Goal: Information Seeking & Learning: Learn about a topic

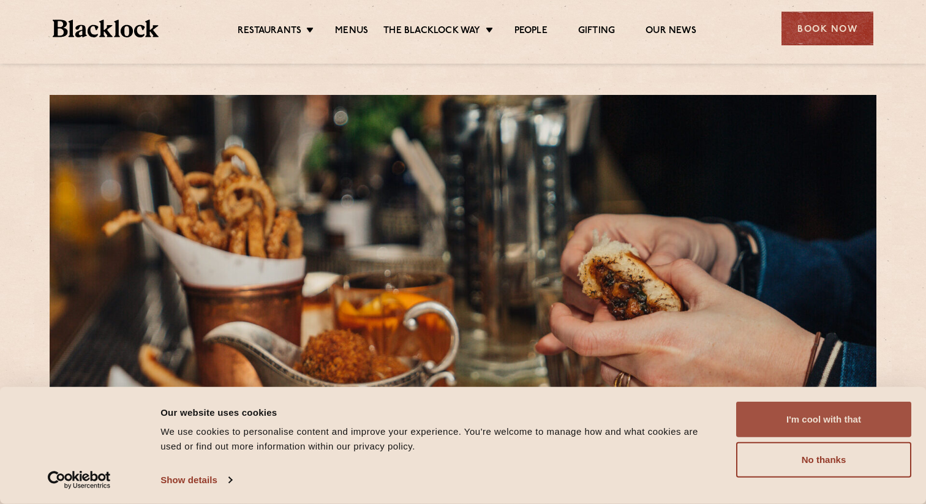
click at [892, 417] on button "I'm cool with that" at bounding box center [823, 420] width 175 height 36
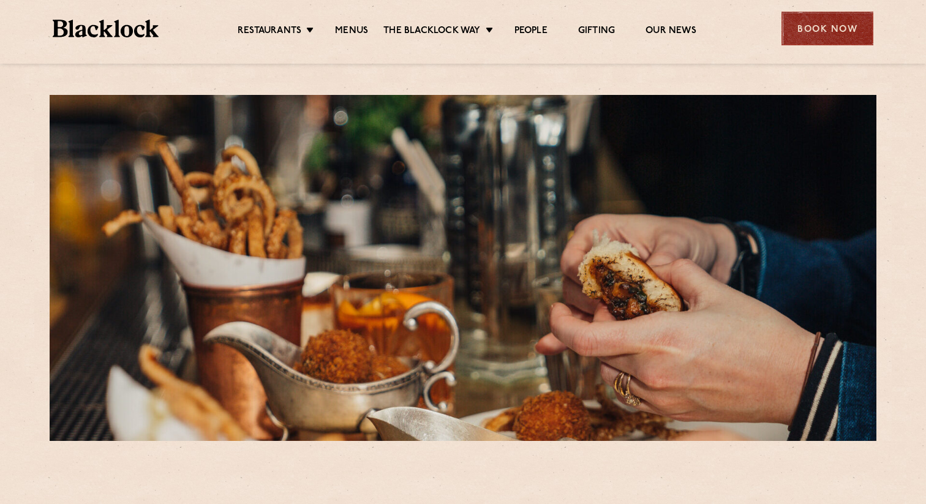
click at [829, 31] on div "Book Now" at bounding box center [828, 29] width 92 height 34
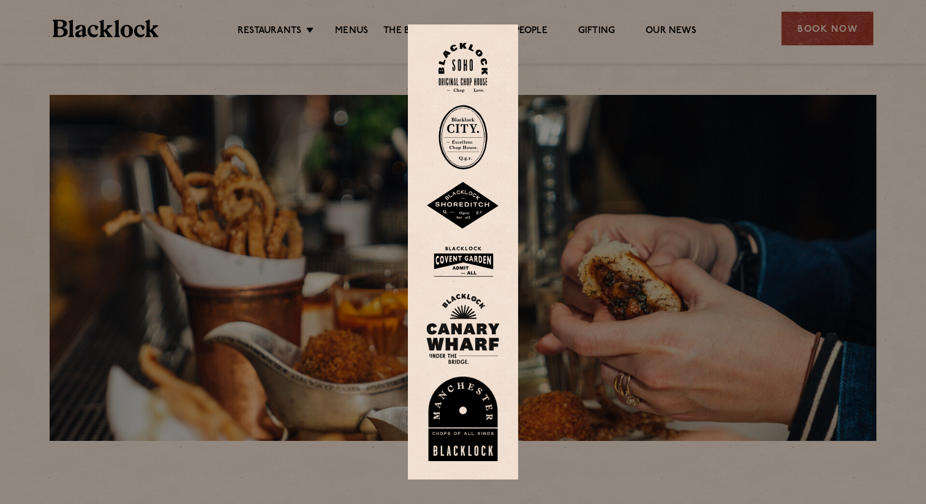
click at [468, 315] on img at bounding box center [463, 328] width 74 height 71
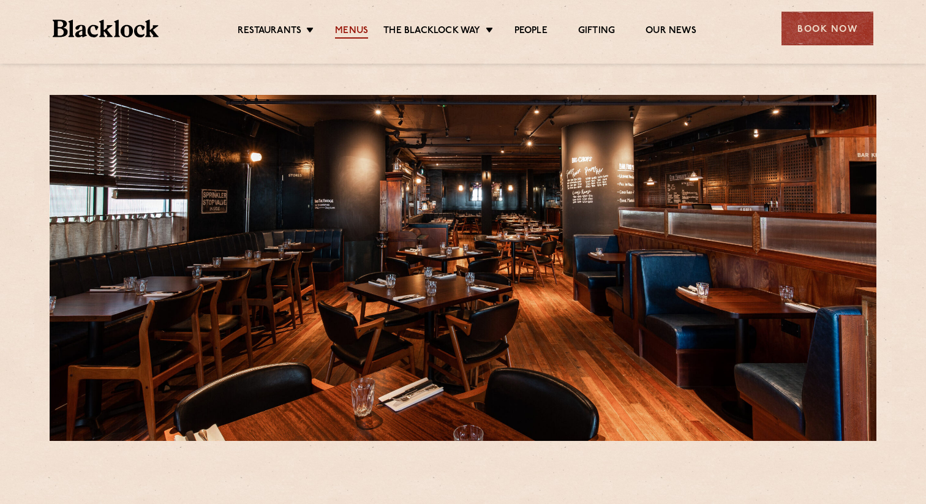
click at [348, 25] on link "Menus" at bounding box center [351, 31] width 33 height 13
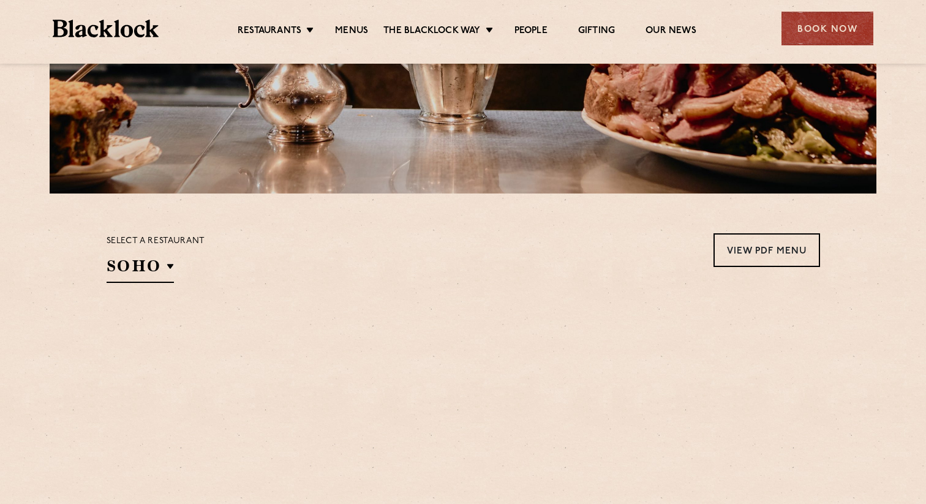
scroll to position [258, 0]
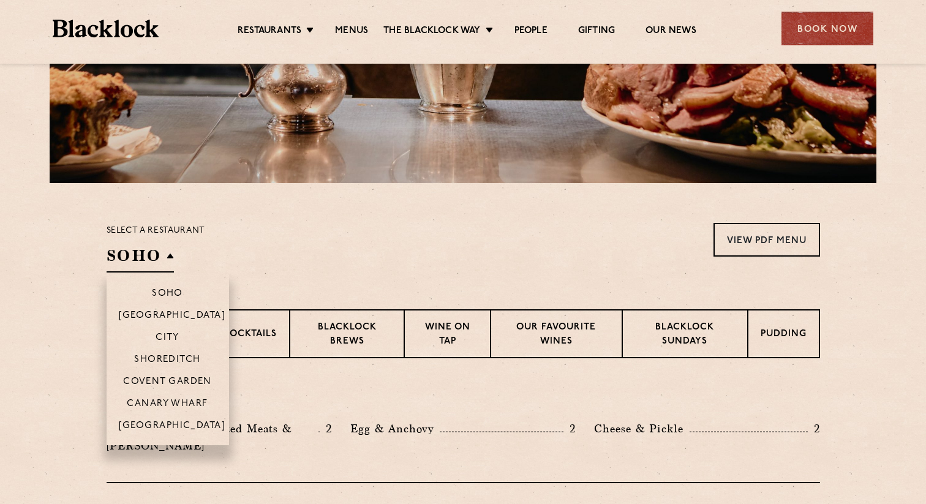
click at [164, 254] on h2 "SOHO" at bounding box center [140, 259] width 67 height 28
click at [189, 401] on p "Canary Wharf" at bounding box center [167, 405] width 81 height 12
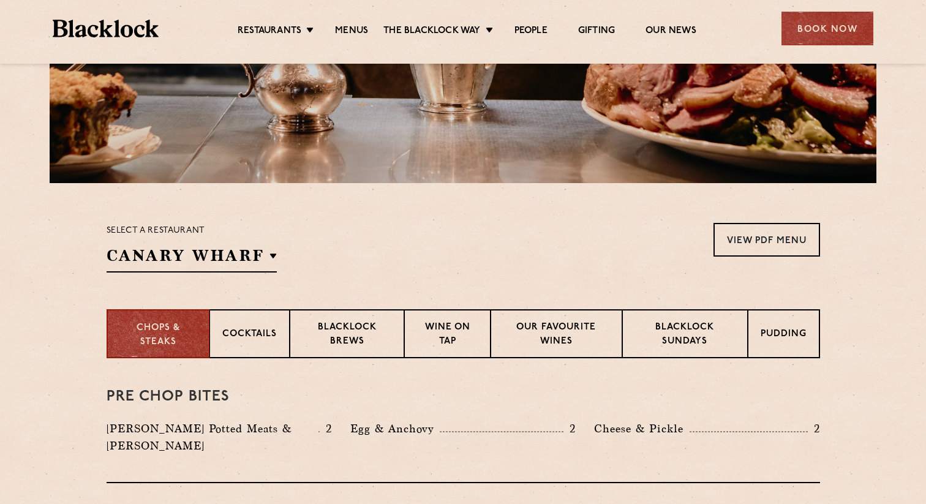
click at [453, 231] on div "Select a restaurant [GEOGRAPHIC_DATA] Soho [GEOGRAPHIC_DATA] [GEOGRAPHIC_DATA] …" at bounding box center [464, 248] width 714 height 50
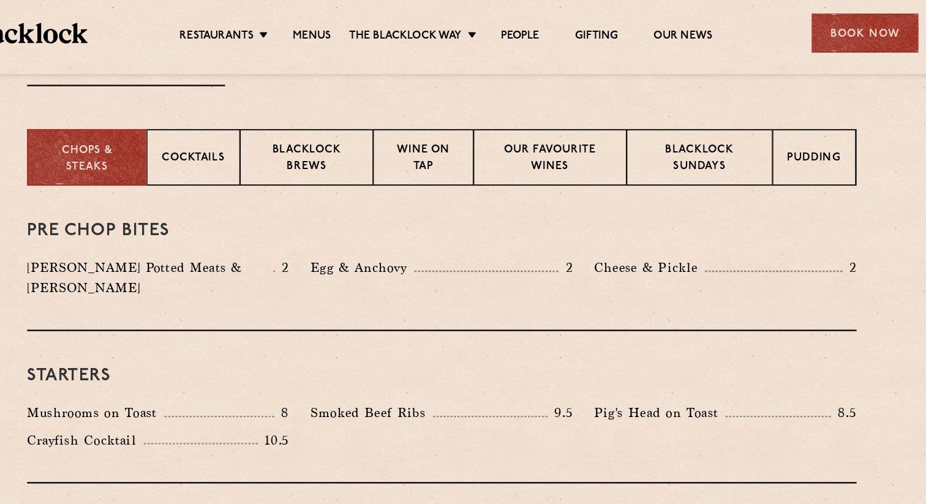
scroll to position [442, 0]
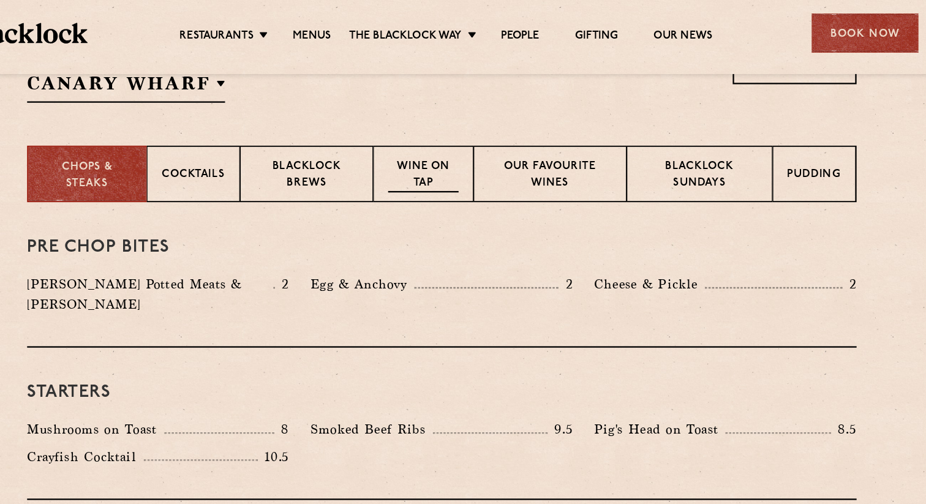
click at [434, 148] on p "Wine on Tap" at bounding box center [447, 151] width 60 height 29
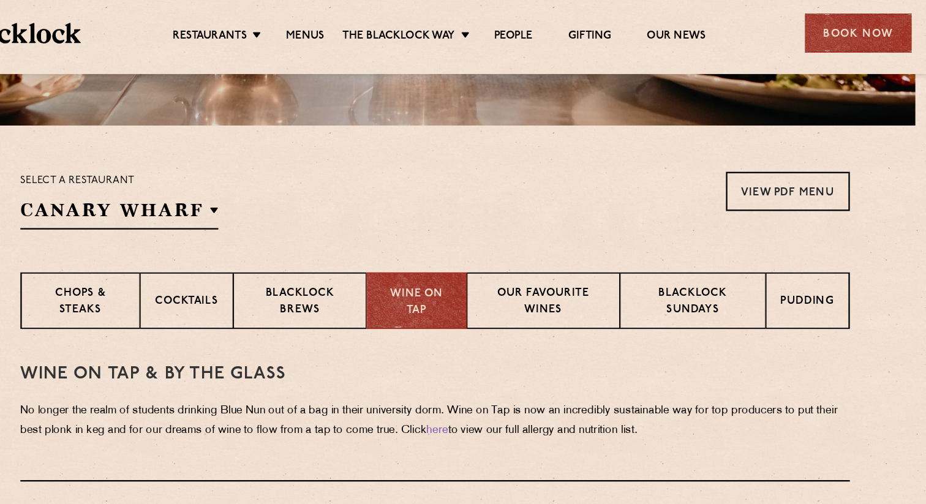
scroll to position [331, 0]
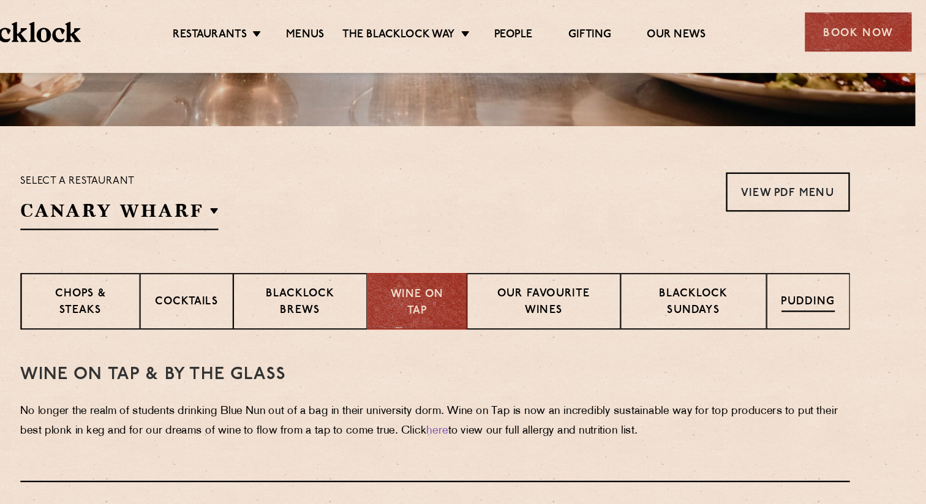
click at [778, 262] on p "Pudding" at bounding box center [784, 261] width 46 height 15
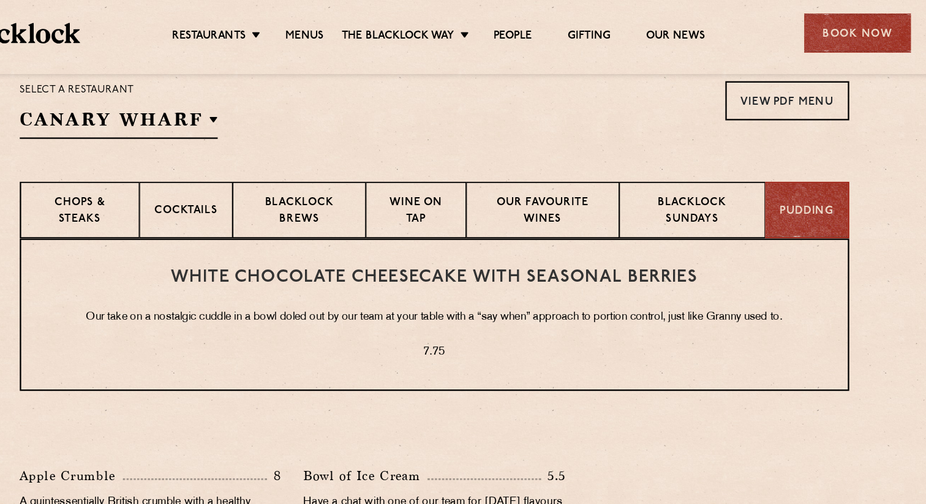
scroll to position [404, 0]
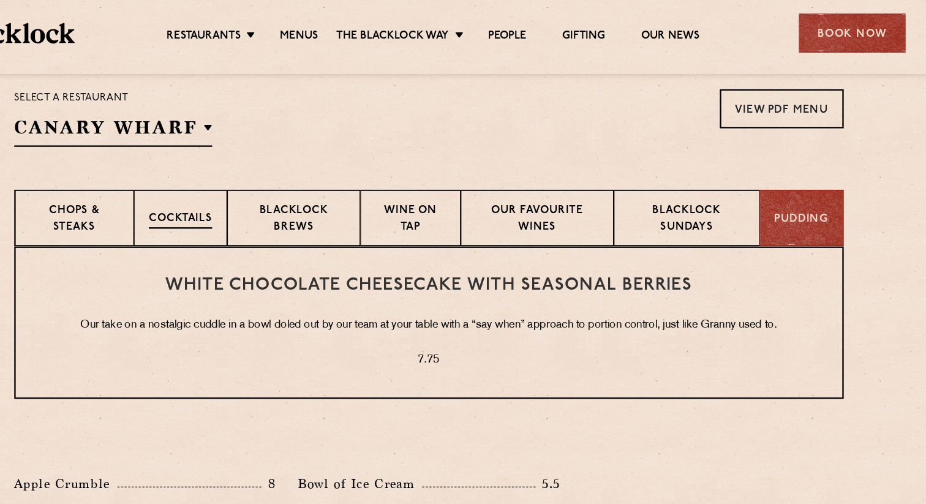
click at [247, 189] on p "Cocktails" at bounding box center [249, 188] width 55 height 15
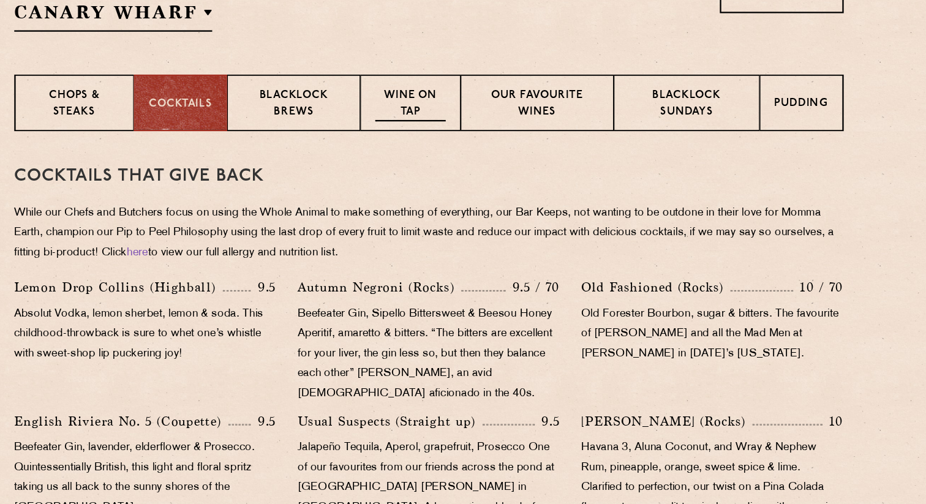
scroll to position [436, 0]
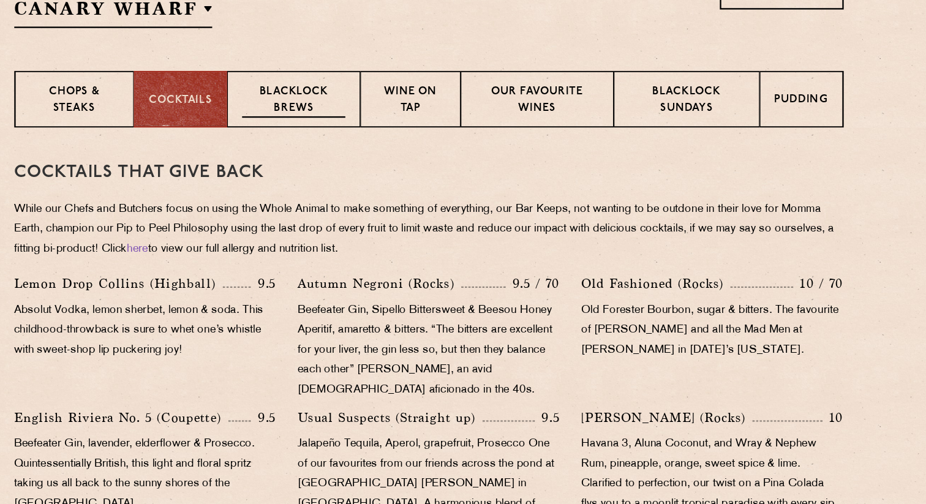
click at [351, 144] on p "Blacklock Brews" at bounding box center [347, 157] width 89 height 29
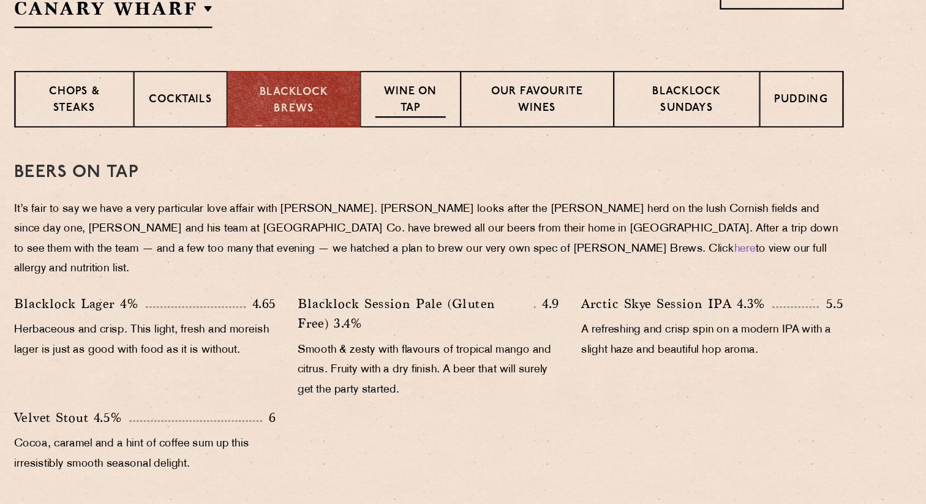
click at [438, 148] on p "Wine on Tap" at bounding box center [447, 157] width 60 height 29
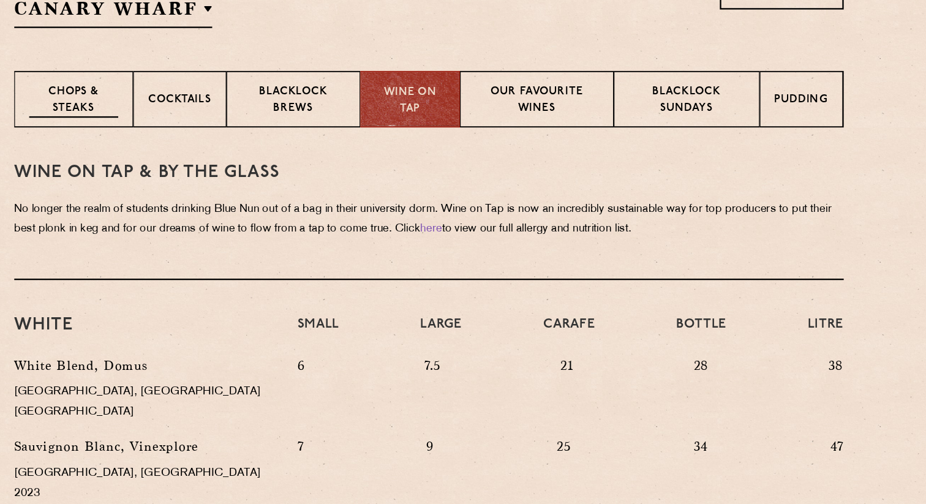
click at [155, 143] on p "Chops & Steaks" at bounding box center [157, 157] width 77 height 29
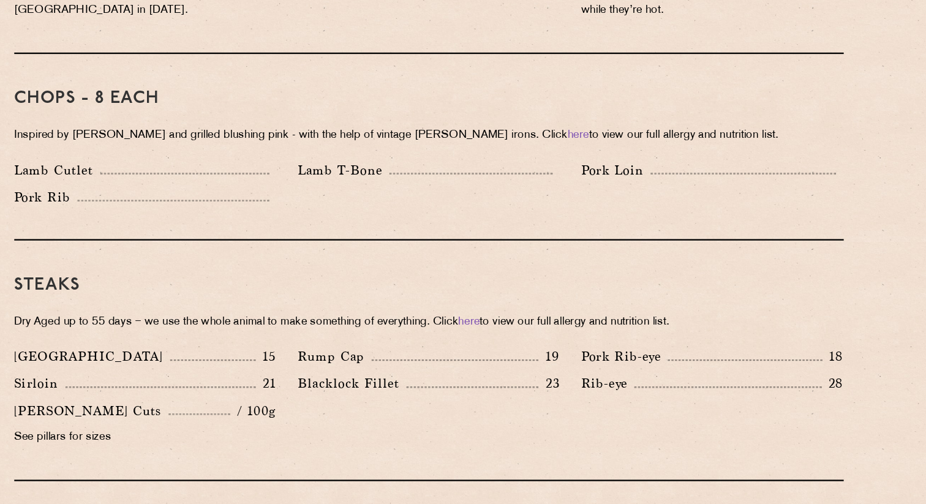
scroll to position [955, 0]
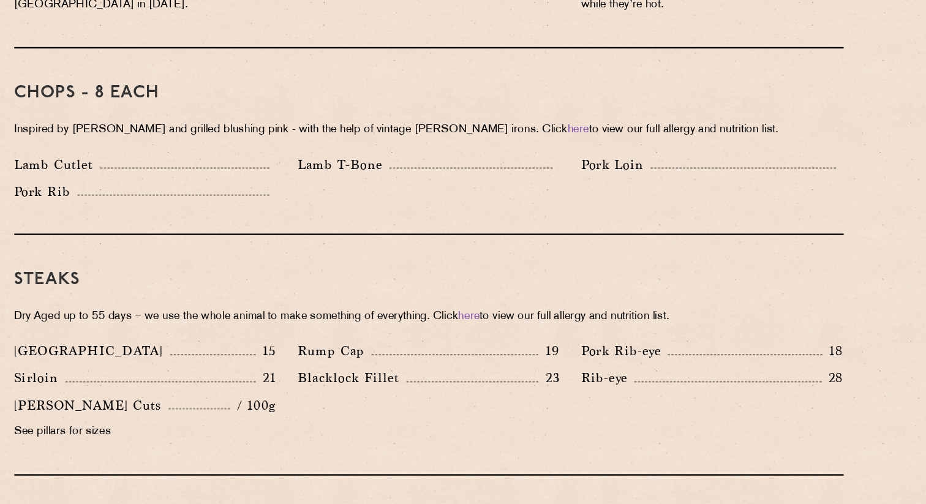
click at [138, 434] on p "See pillars for sizes" at bounding box center [219, 442] width 225 height 17
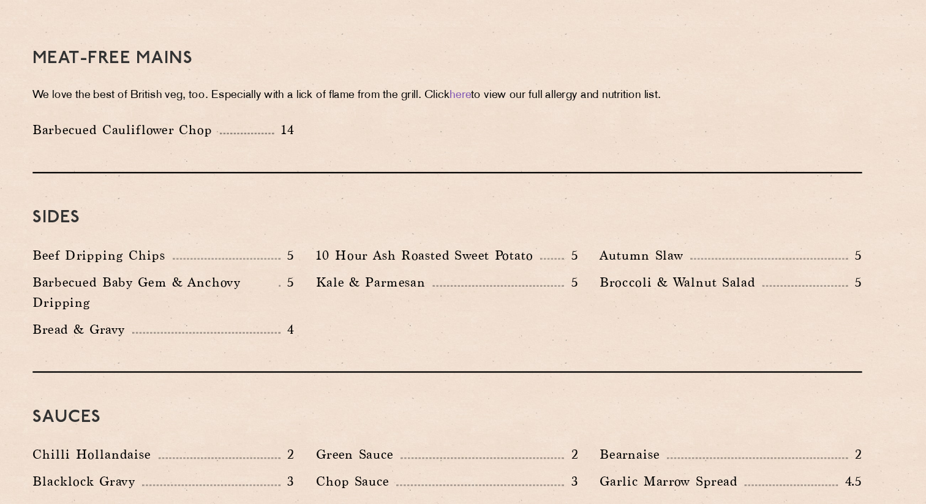
scroll to position [1747, 0]
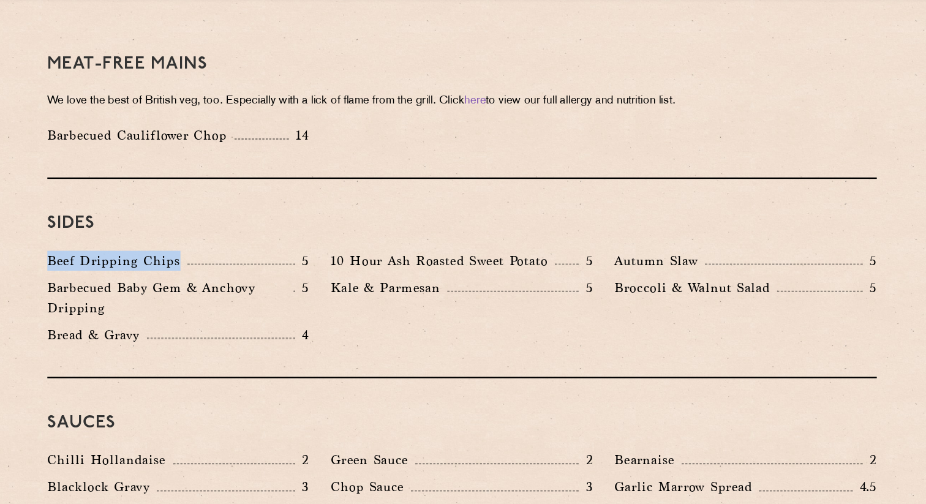
drag, startPoint x: 99, startPoint y: 255, endPoint x: 235, endPoint y: 259, distance: 136.0
click at [236, 282] on div "Beef Dripping Chips 5" at bounding box center [219, 293] width 244 height 23
click at [235, 293] on div at bounding box center [273, 293] width 92 height 1
drag, startPoint x: 227, startPoint y: 251, endPoint x: 92, endPoint y: 252, distance: 134.1
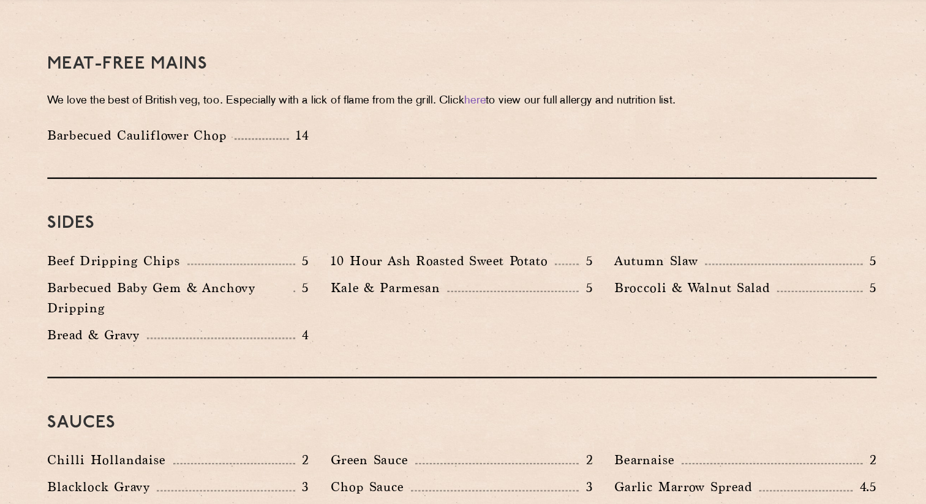
click at [159, 282] on p "Beef Dripping Chips" at bounding box center [167, 290] width 121 height 17
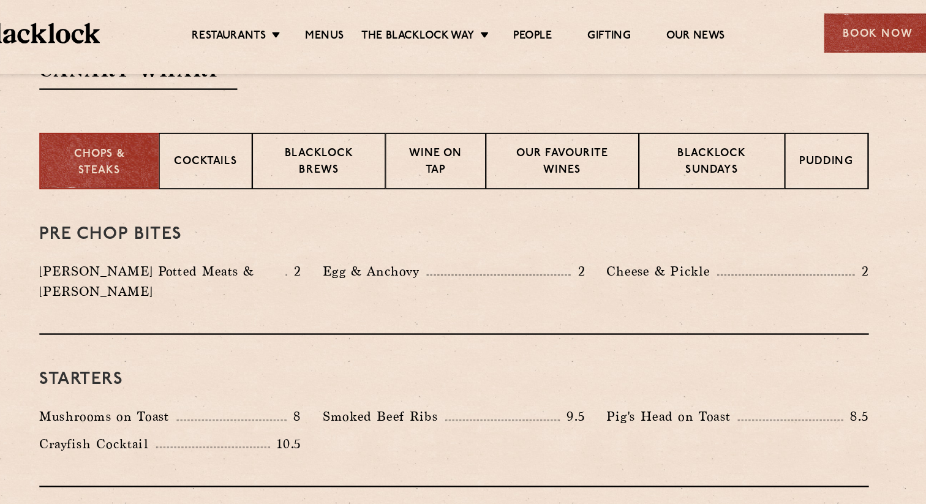
scroll to position [447, 0]
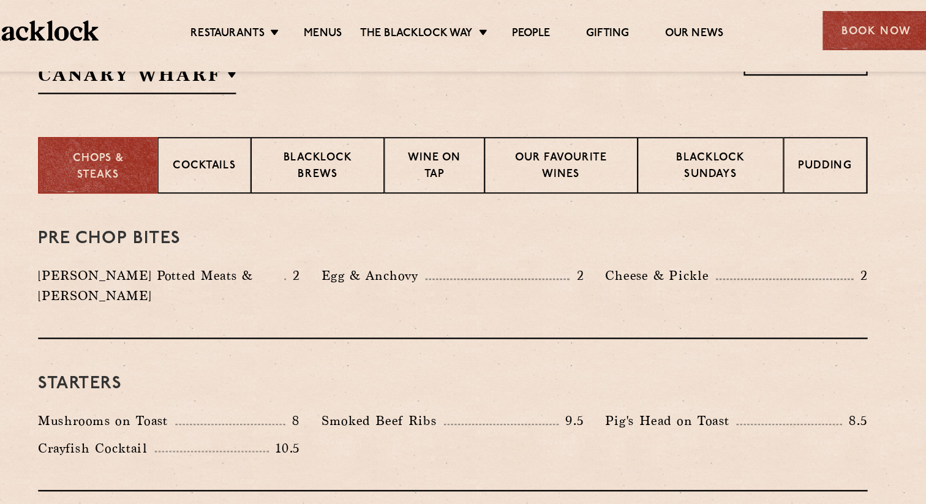
click at [409, 243] on p "Egg & Anchovy" at bounding box center [394, 239] width 89 height 17
copy p "Anchovy"
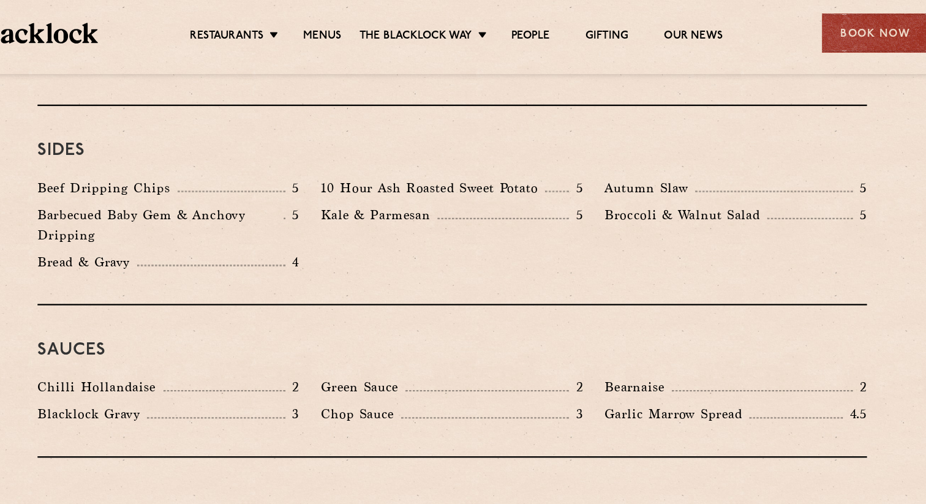
scroll to position [1874, 0]
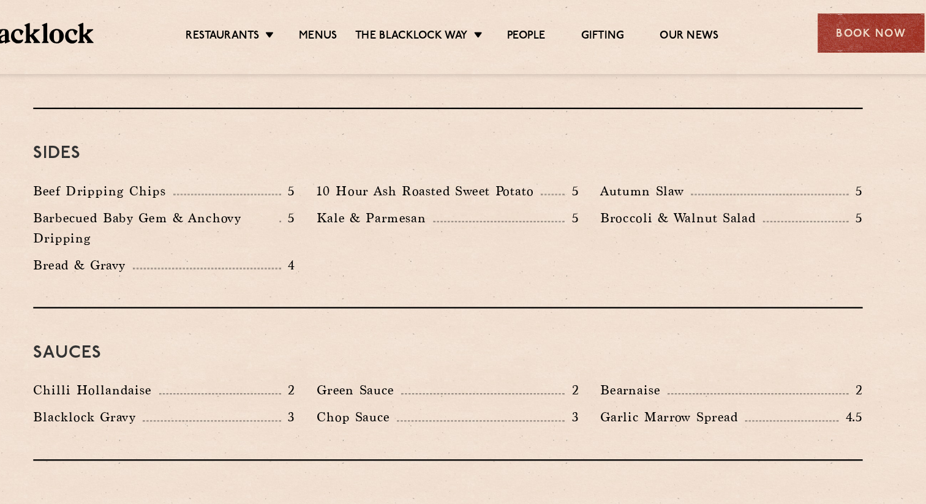
click at [671, 179] on p "Broccoli & Walnut Salad" at bounding box center [664, 187] width 140 height 17
copy p "Walnut"
